Goal: Communication & Community: Share content

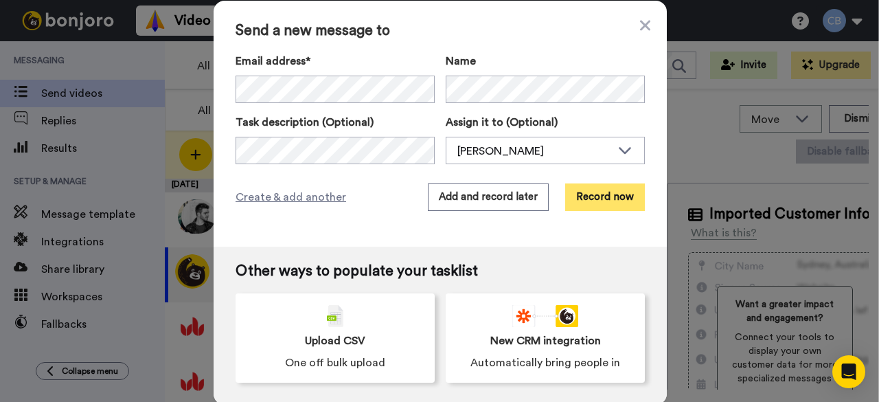
click at [606, 201] on button "Record now" at bounding box center [605, 196] width 80 height 27
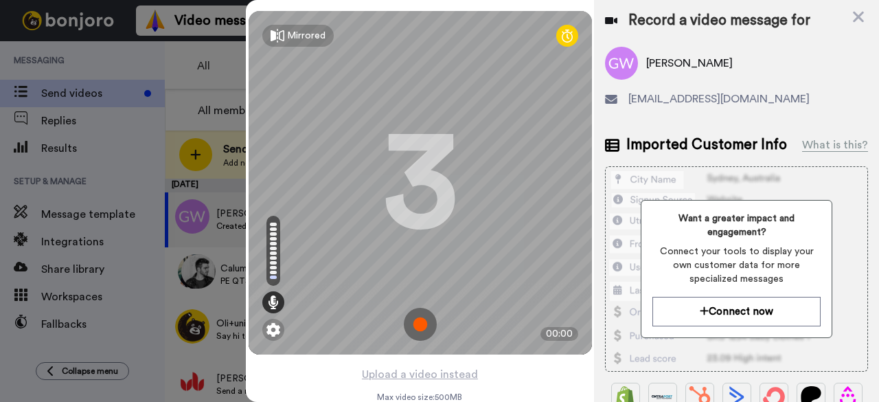
click at [414, 321] on img at bounding box center [420, 324] width 33 height 33
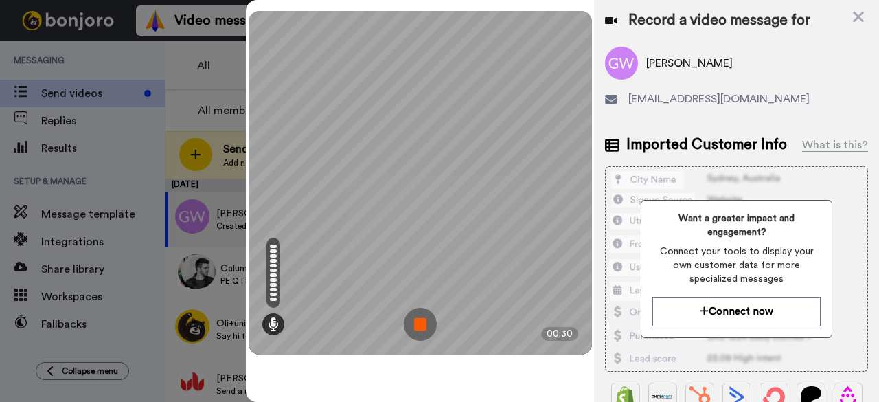
click at [421, 330] on img at bounding box center [420, 324] width 33 height 33
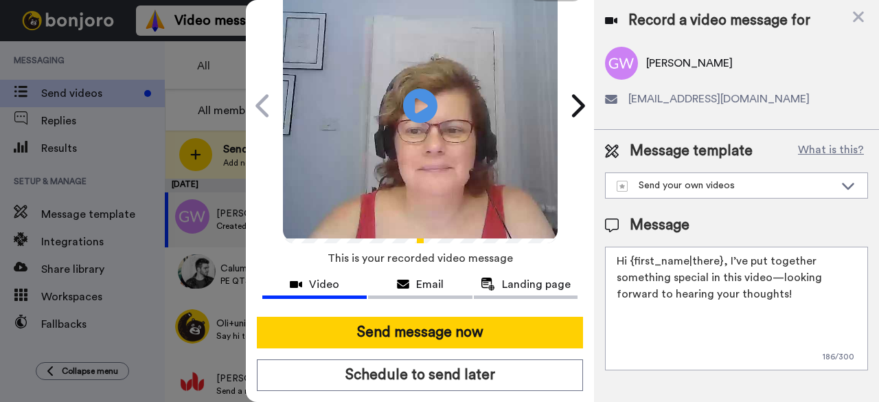
scroll to position [126, 0]
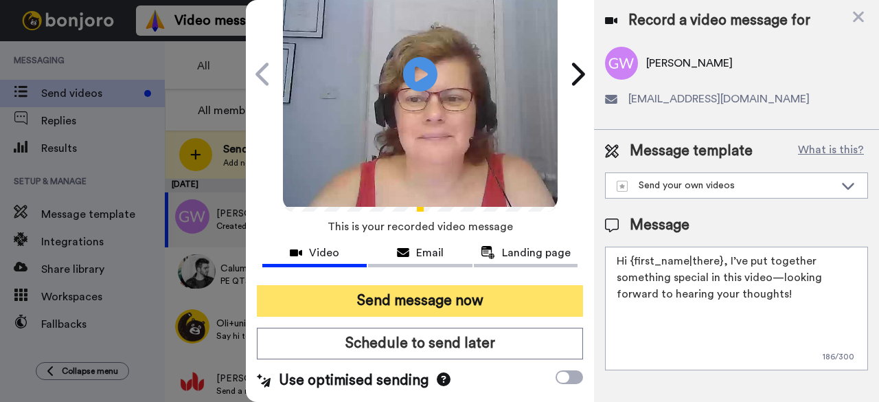
click at [404, 285] on button "Send message now" at bounding box center [420, 301] width 326 height 32
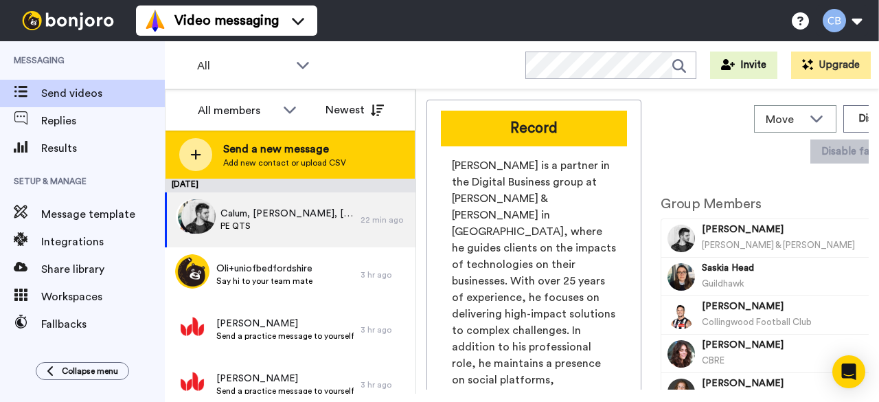
click at [196, 153] on icon at bounding box center [195, 154] width 11 height 12
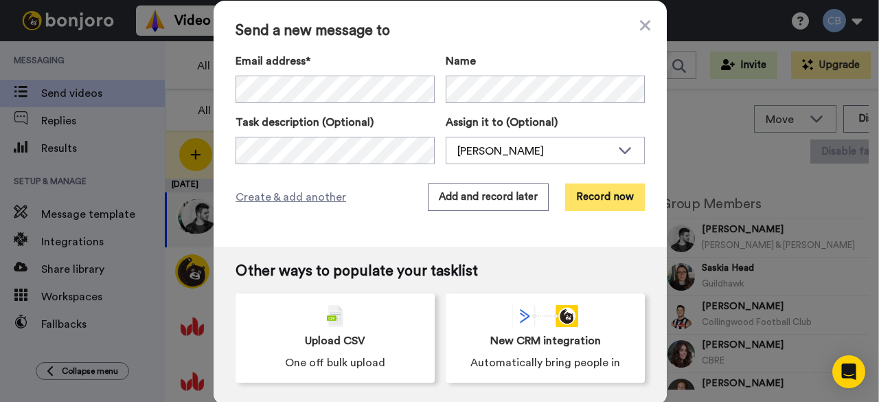
click at [609, 208] on button "Record now" at bounding box center [605, 196] width 80 height 27
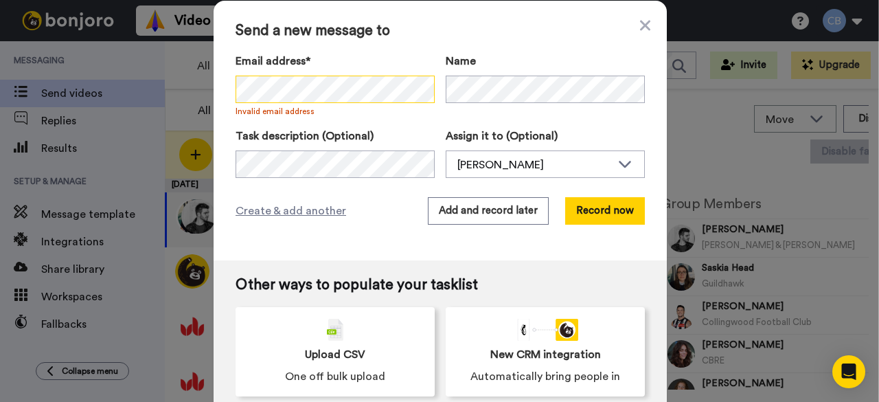
click at [214, 91] on div "Send a new message to Email address* No search result for ‘ [EMAIL_ADDRESS][DOM…" at bounding box center [440, 131] width 453 height 260
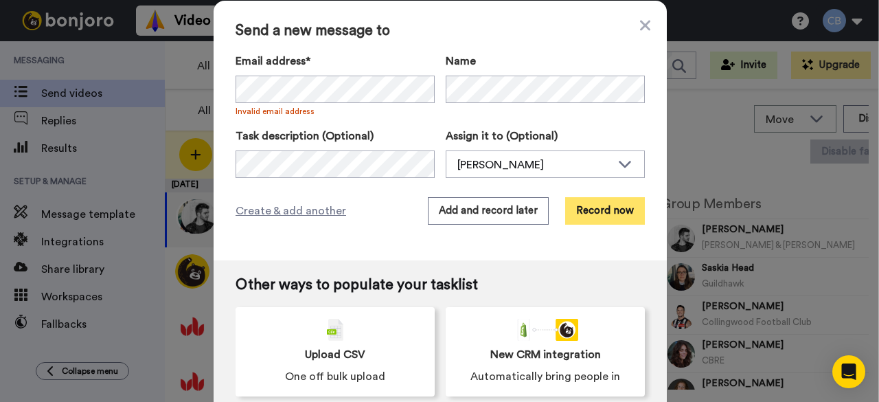
click at [599, 214] on button "Record now" at bounding box center [605, 210] width 80 height 27
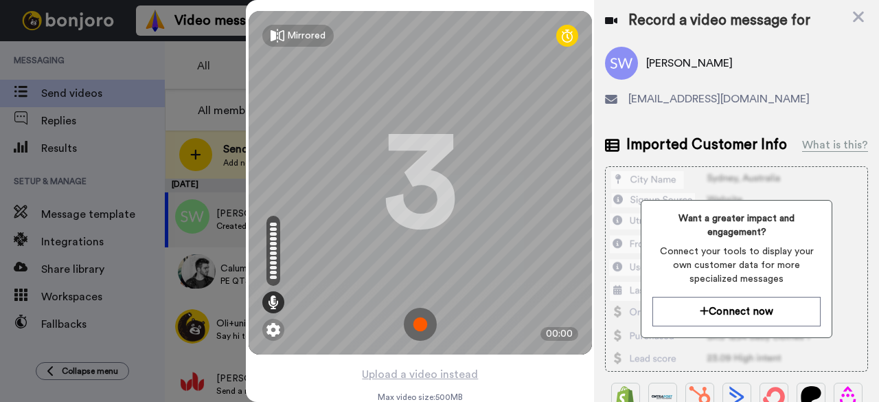
click at [417, 319] on img at bounding box center [420, 324] width 33 height 33
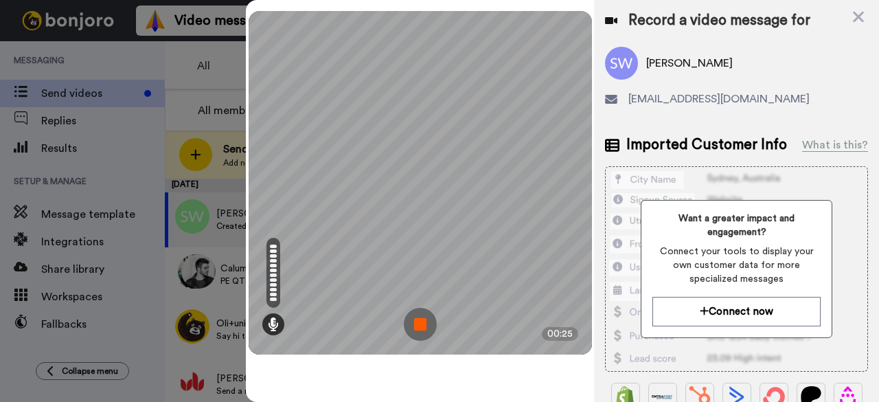
click at [425, 322] on img at bounding box center [420, 324] width 33 height 33
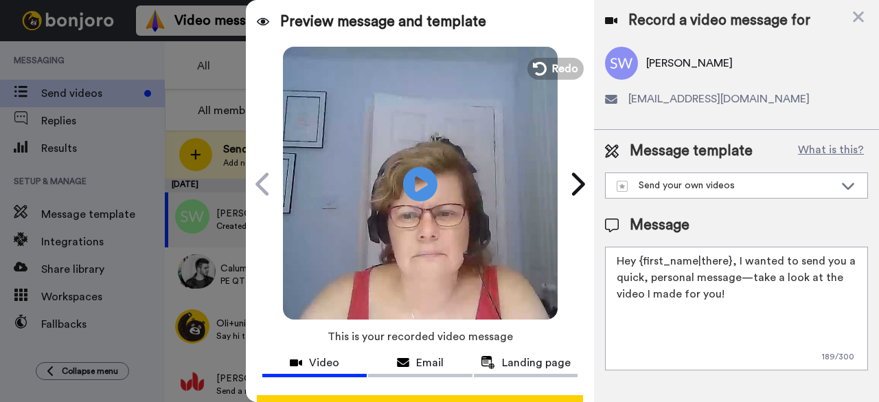
scroll to position [126, 0]
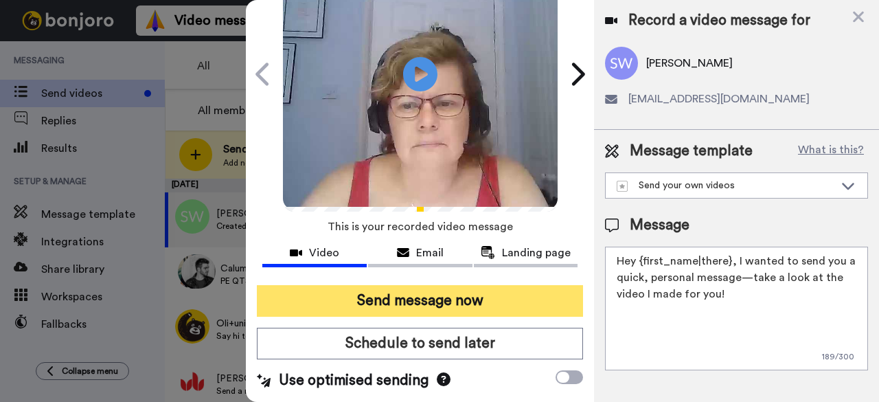
click at [431, 285] on button "Send message now" at bounding box center [420, 301] width 326 height 32
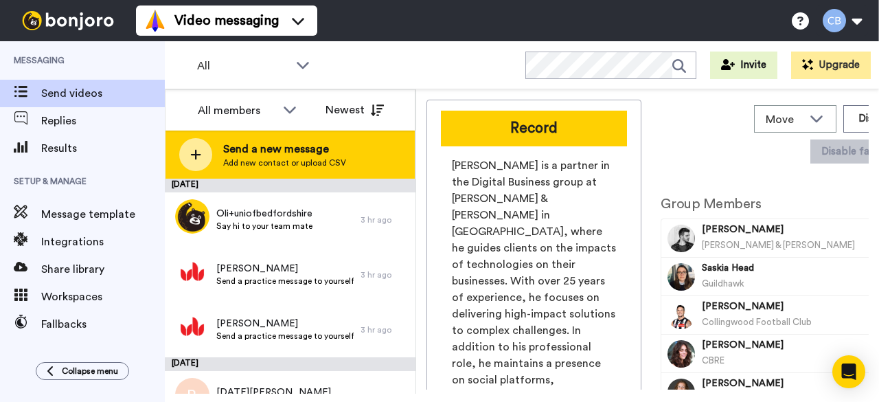
click at [202, 153] on div at bounding box center [195, 154] width 33 height 33
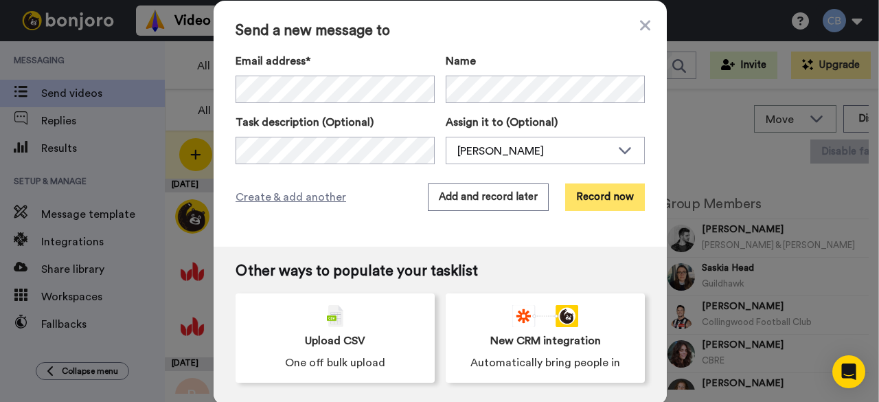
click at [595, 193] on button "Record now" at bounding box center [605, 196] width 80 height 27
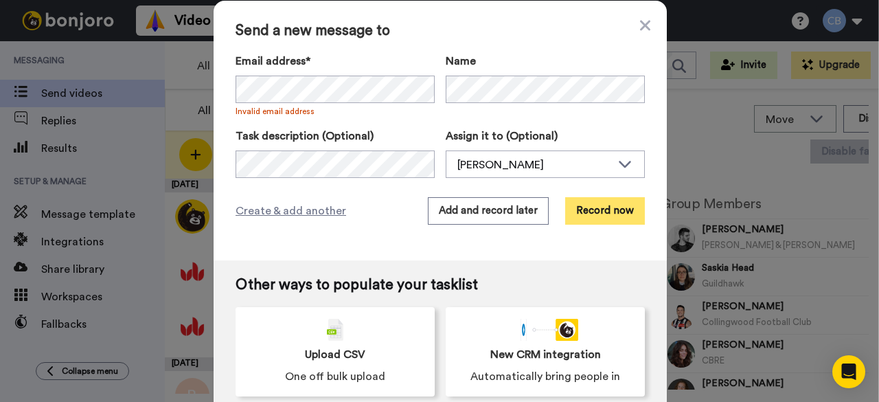
click at [608, 206] on button "Record now" at bounding box center [605, 210] width 80 height 27
click at [613, 216] on button "Record now" at bounding box center [605, 210] width 80 height 27
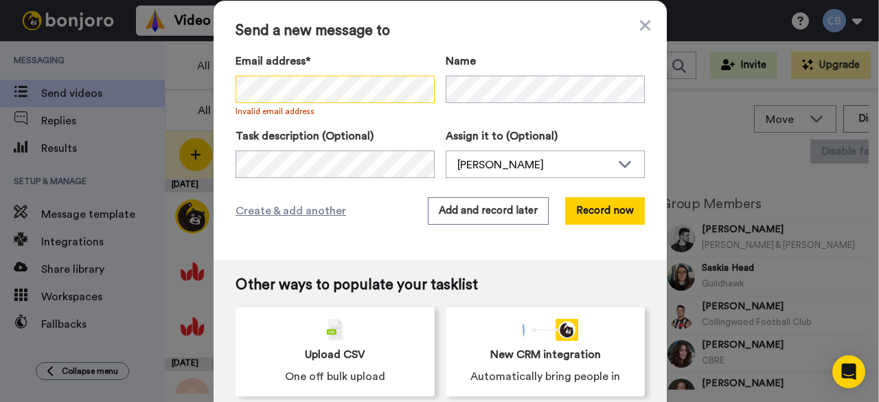
click at [221, 87] on div "Send a new message to Email address* No search result for ‘ fizzawaheedkiani@gm…" at bounding box center [440, 131] width 453 height 260
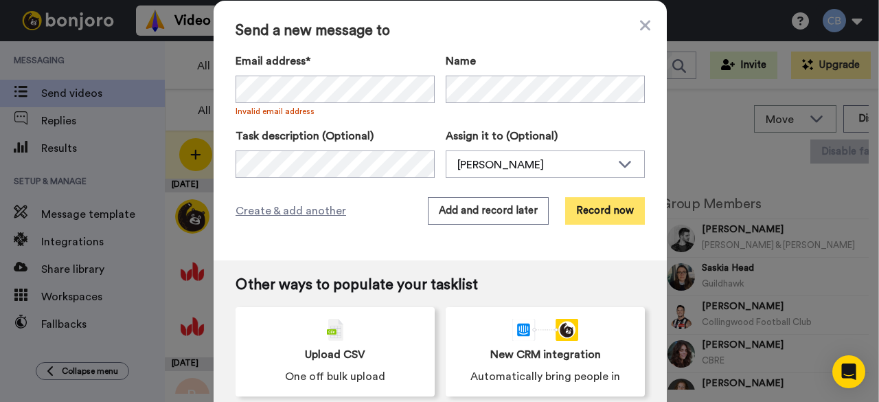
click at [598, 214] on button "Record now" at bounding box center [605, 210] width 80 height 27
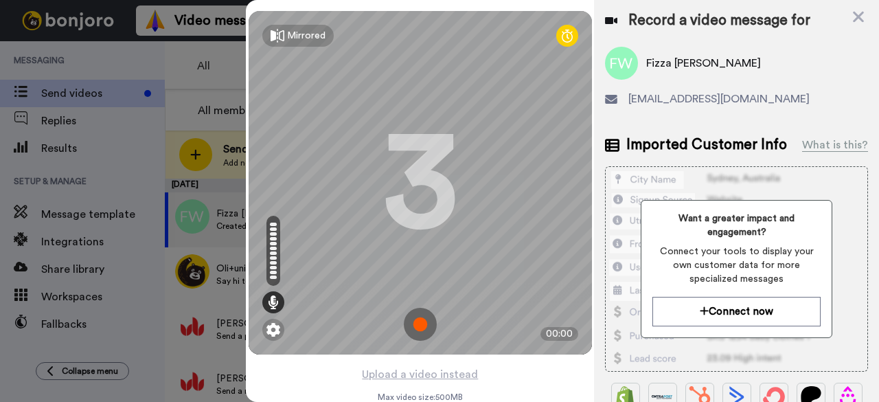
click at [416, 330] on img at bounding box center [420, 324] width 33 height 33
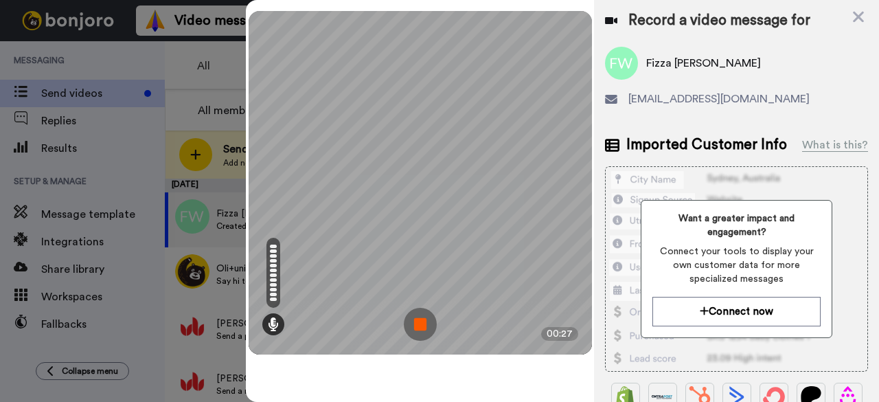
click at [421, 328] on img at bounding box center [420, 324] width 33 height 33
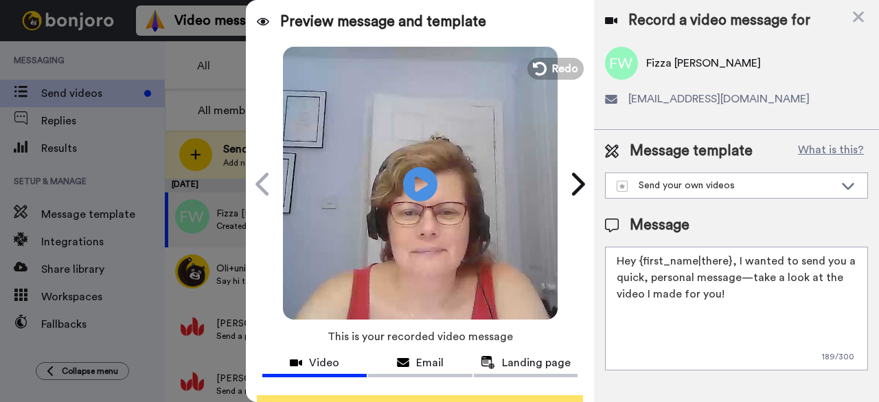
scroll to position [126, 0]
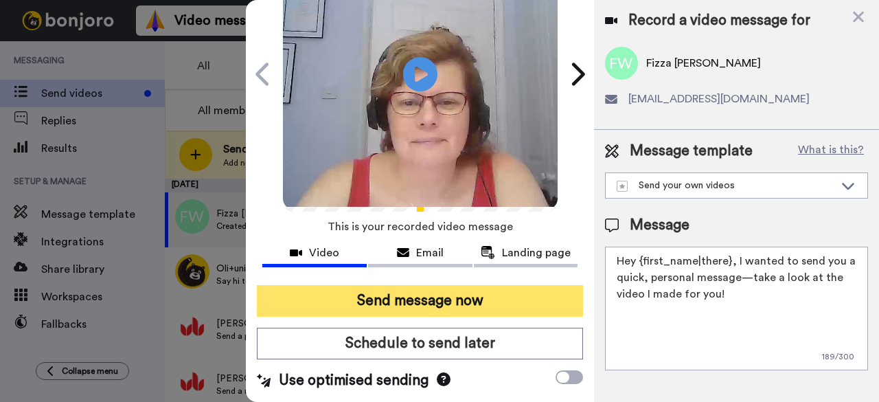
click at [464, 285] on button "Send message now" at bounding box center [420, 301] width 326 height 32
